Goal: Task Accomplishment & Management: Use online tool/utility

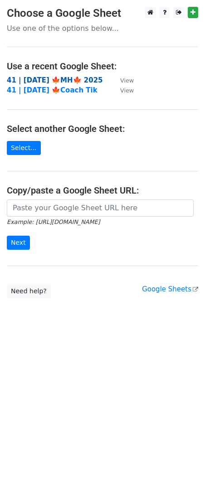
click at [52, 82] on strong "41 | [DATE] 🍁MH🍁 2025" at bounding box center [55, 80] width 96 height 8
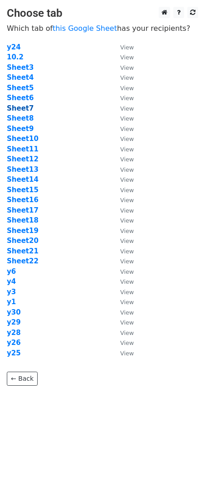
click at [25, 109] on strong "Sheet7" at bounding box center [20, 108] width 27 height 8
click at [22, 108] on strong "Sheet7" at bounding box center [20, 108] width 27 height 8
click at [18, 106] on strong "Sheet7" at bounding box center [20, 108] width 27 height 8
click at [51, 200] on td "Sheet16" at bounding box center [59, 200] width 104 height 10
drag, startPoint x: 58, startPoint y: 121, endPoint x: 45, endPoint y: 119, distance: 13.7
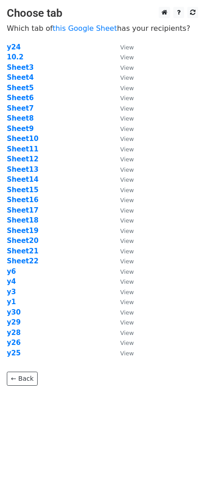
click at [58, 121] on td "Sheet8" at bounding box center [59, 118] width 104 height 10
click at [27, 109] on strong "Sheet7" at bounding box center [20, 108] width 27 height 8
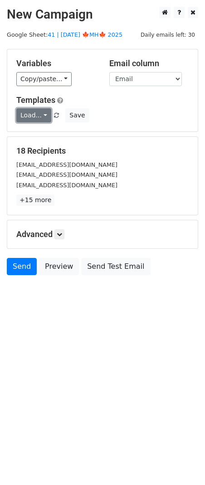
click at [39, 114] on link "Load..." at bounding box center [33, 115] width 35 height 14
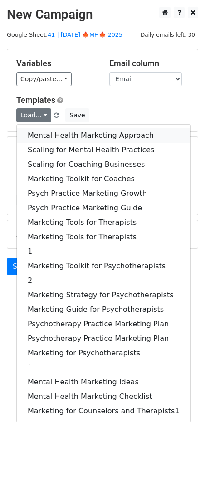
click at [62, 133] on link "Mental Health Marketing Approach" at bounding box center [104, 135] width 174 height 15
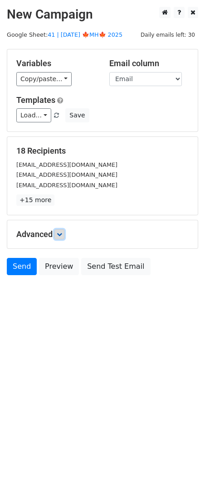
click at [62, 236] on icon at bounding box center [59, 234] width 5 height 5
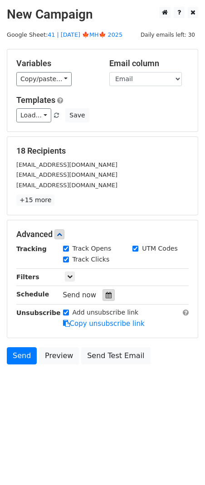
click at [106, 295] on icon at bounding box center [109, 295] width 6 height 6
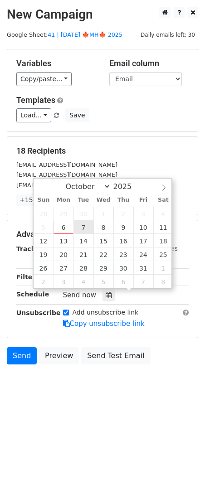
type input "2025-10-07 12:00"
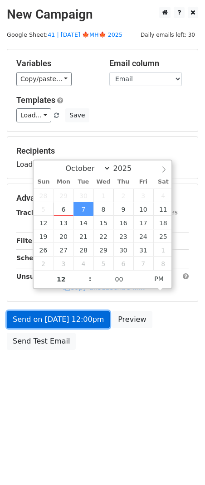
click at [70, 319] on link "Send on Oct 7 at 12:00pm" at bounding box center [58, 319] width 103 height 17
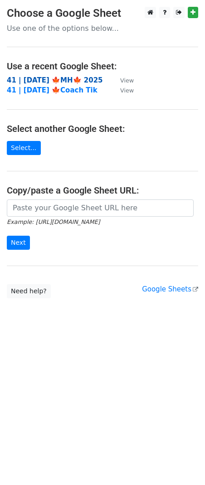
click at [77, 80] on strong "41 | [DATE] 🍁MH🍁 2025" at bounding box center [55, 80] width 96 height 8
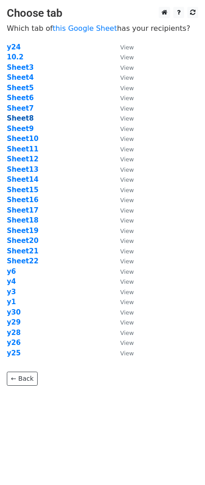
click at [28, 115] on strong "Sheet8" at bounding box center [20, 118] width 27 height 8
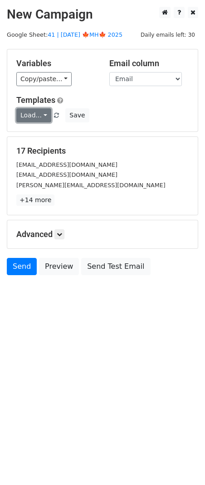
click at [37, 112] on link "Load..." at bounding box center [33, 115] width 35 height 14
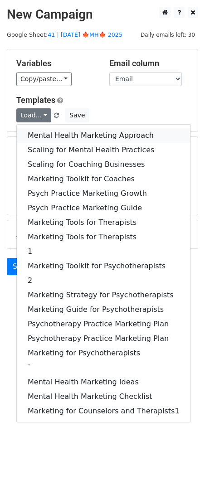
click at [74, 138] on link "Mental Health Marketing Approach" at bounding box center [104, 135] width 174 height 15
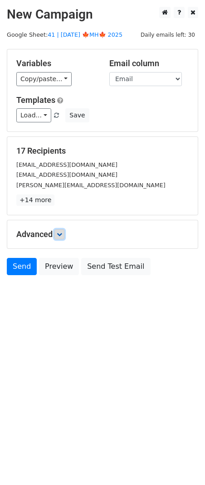
click at [61, 232] on icon at bounding box center [59, 234] width 5 height 5
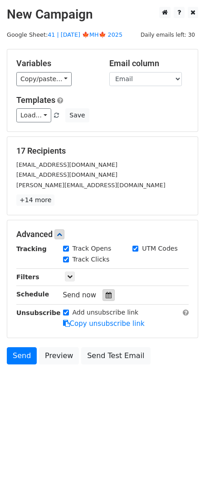
click at [105, 299] on div at bounding box center [108, 295] width 12 height 12
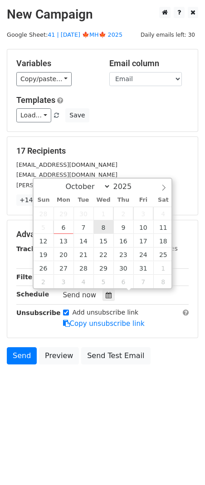
type input "2025-10-08 12:00"
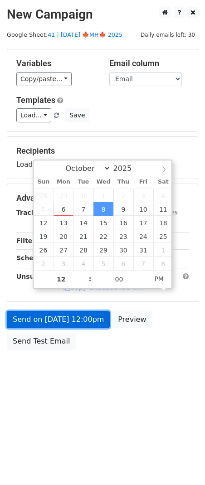
click at [78, 318] on link "Send on Oct 8 at 12:00pm" at bounding box center [58, 319] width 103 height 17
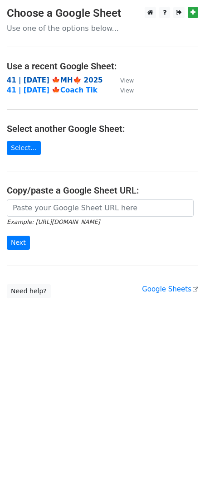
click at [74, 79] on strong "41 | [DATE] 🍁MH🍁 2025" at bounding box center [55, 80] width 96 height 8
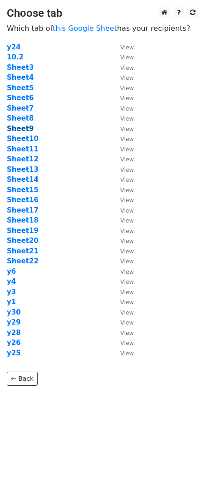
click at [25, 130] on strong "Sheet9" at bounding box center [20, 129] width 27 height 8
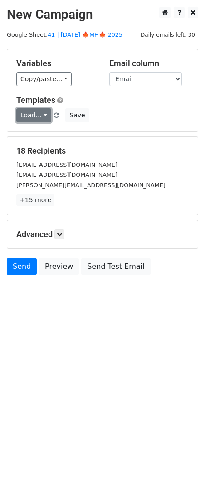
click at [29, 113] on link "Load..." at bounding box center [33, 115] width 35 height 14
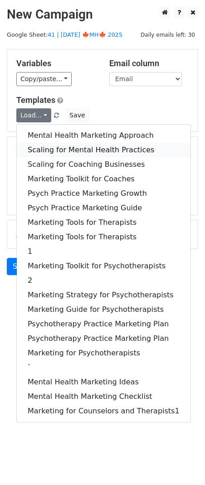
click at [76, 143] on link "Scaling for Mental Health Practices" at bounding box center [104, 150] width 174 height 15
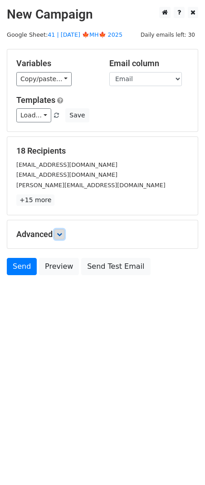
click at [59, 237] on link at bounding box center [59, 234] width 10 height 10
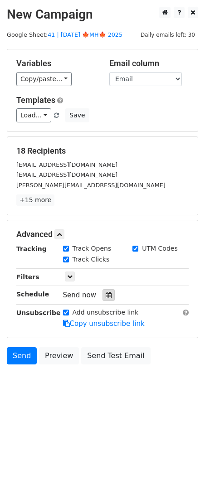
click at [106, 296] on icon at bounding box center [109, 295] width 6 height 6
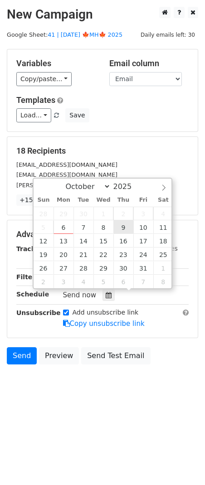
type input "[DATE] 12:00"
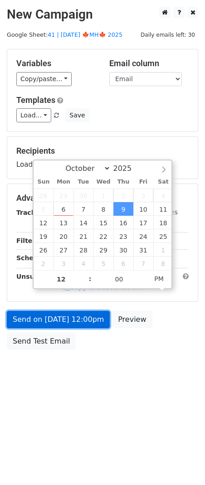
click at [77, 317] on link "Send on [DATE] 12:00pm" at bounding box center [58, 319] width 103 height 17
